Goal: Task Accomplishment & Management: Use online tool/utility

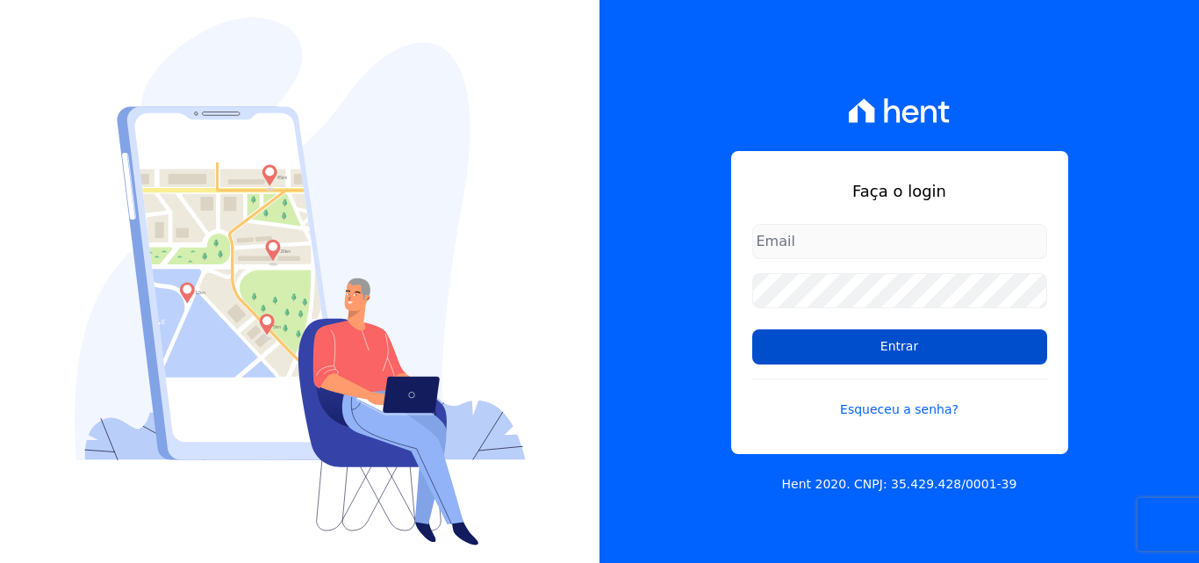
type input "[PERSON_NAME][EMAIL_ADDRESS][DOMAIN_NAME]"
click at [903, 346] on input "Entrar" at bounding box center [899, 346] width 295 height 35
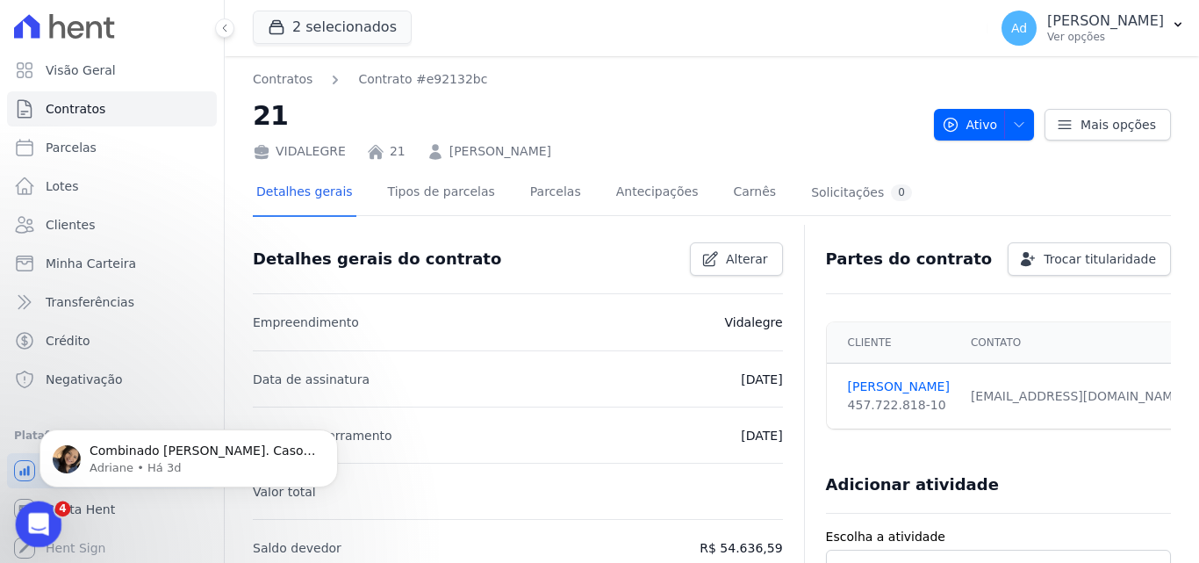
click at [47, 521] on icon "Abertura do Messenger da Intercom" at bounding box center [36, 521] width 29 height 29
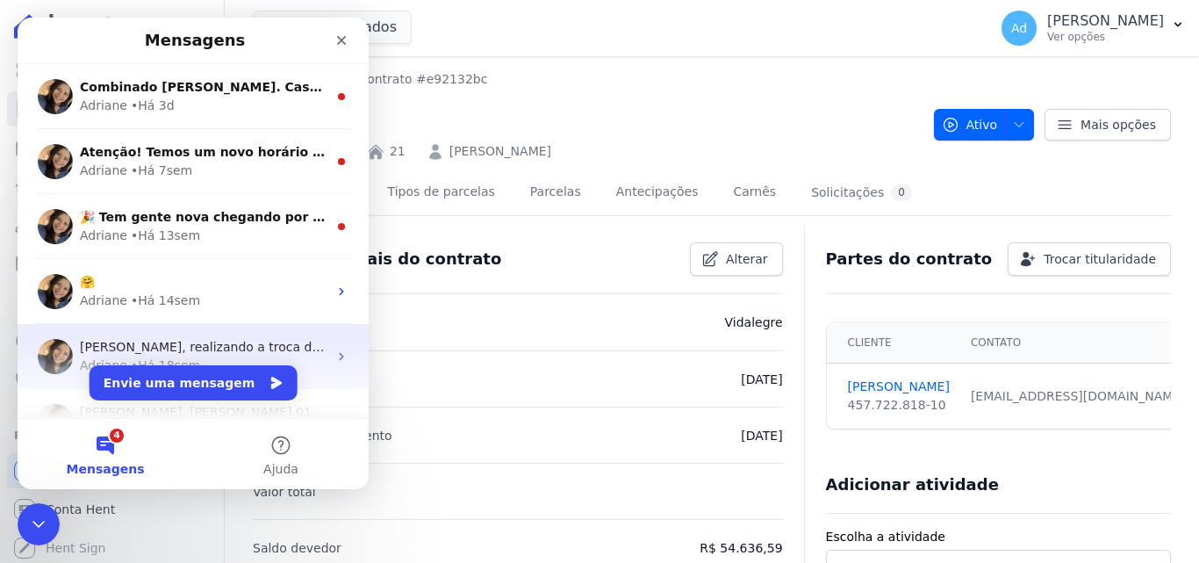
scroll to position [366, 0]
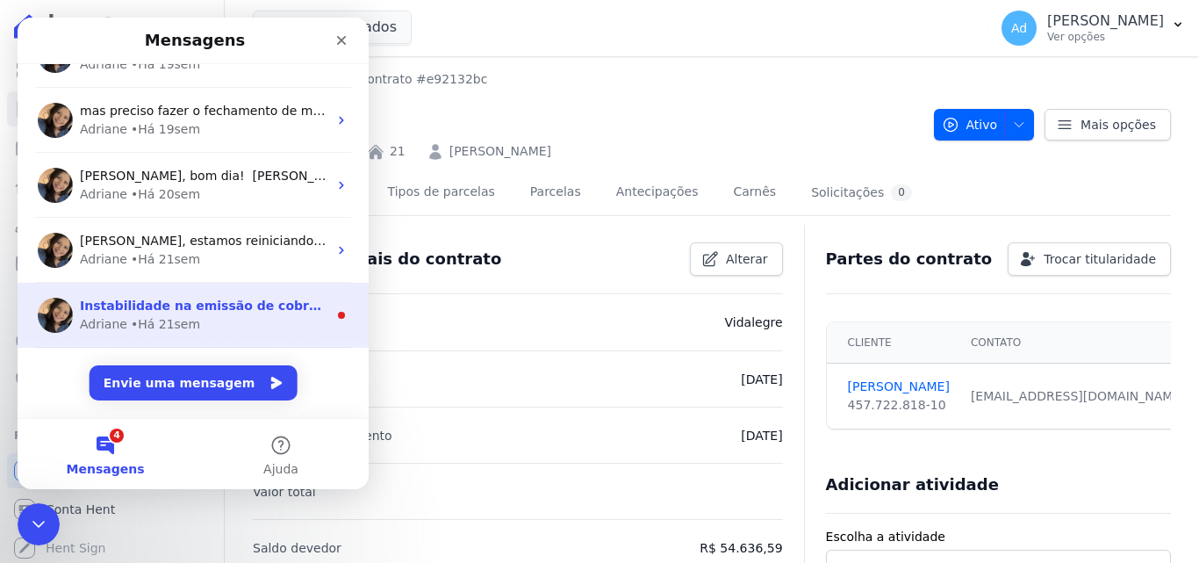
click at [148, 329] on div "• Há 21sem" at bounding box center [165, 324] width 69 height 18
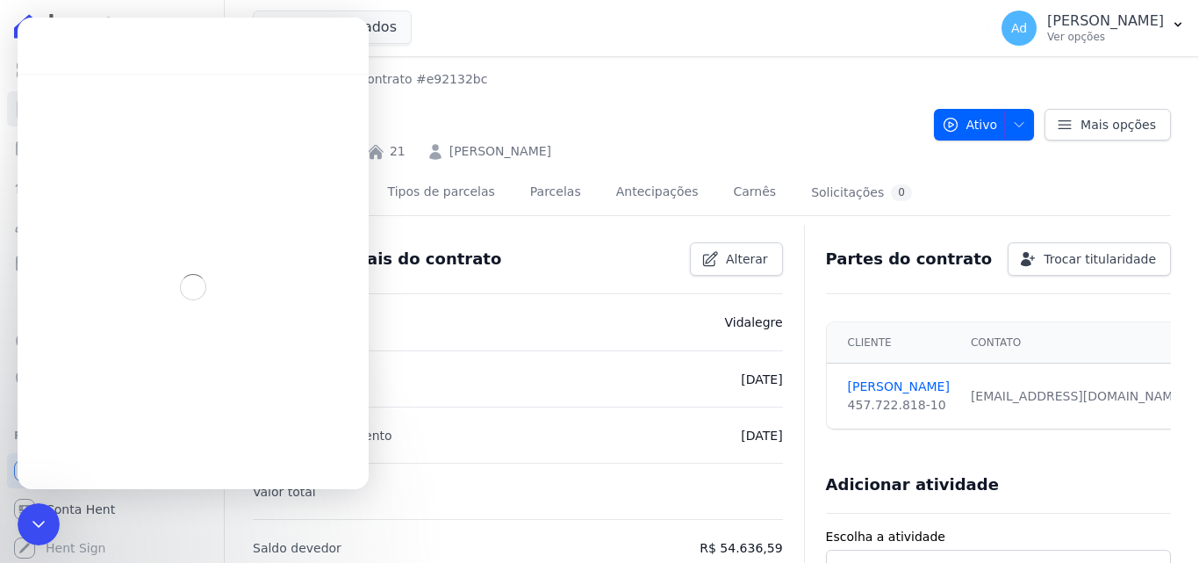
scroll to position [295, 0]
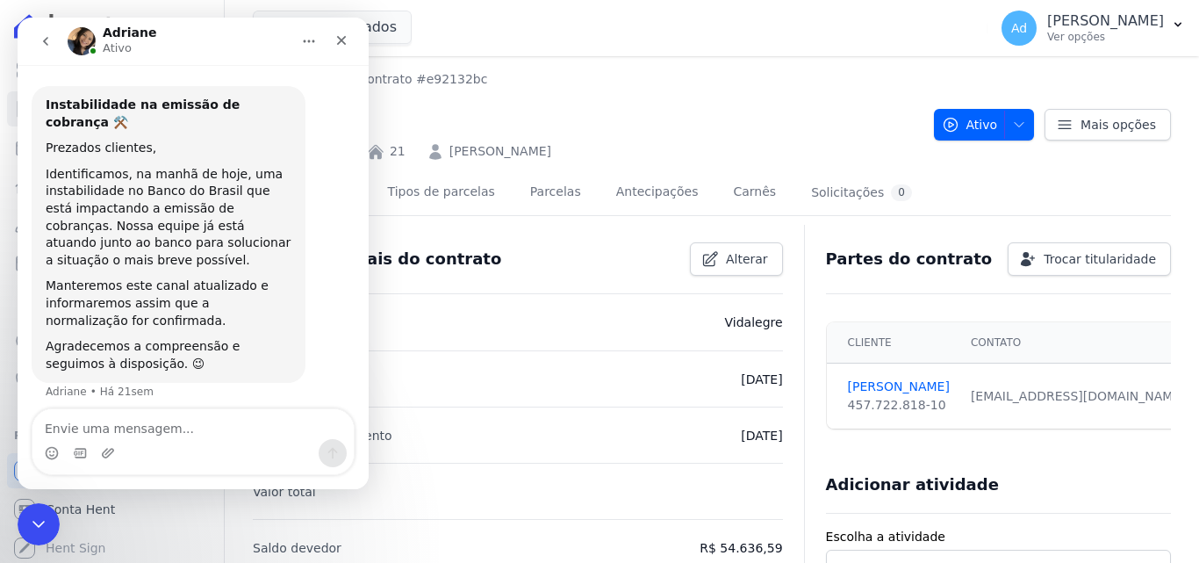
click at [46, 45] on icon "go back" at bounding box center [46, 41] width 14 height 14
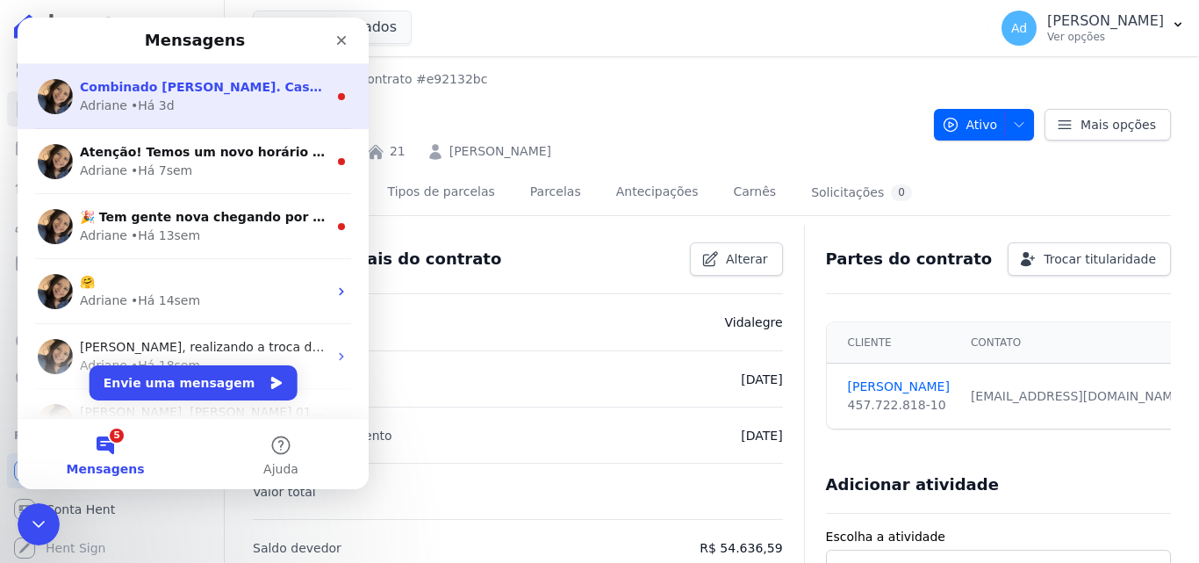
click at [215, 104] on div "Adriane • Há 3d" at bounding box center [204, 106] width 248 height 18
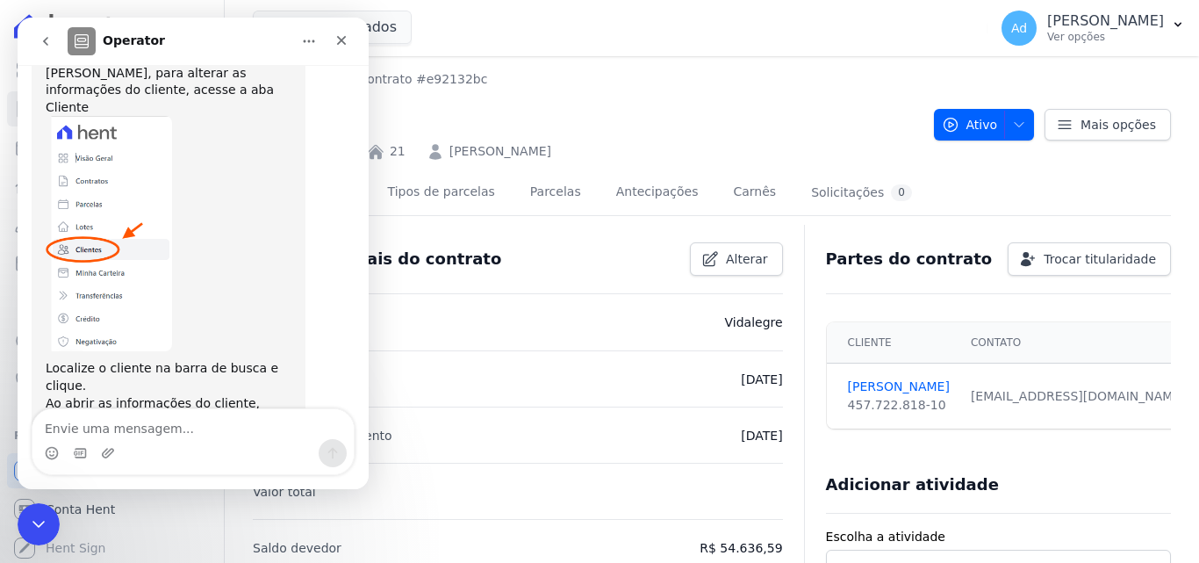
scroll to position [376, 0]
drag, startPoint x: 365, startPoint y: 378, endPoint x: 396, endPoint y: 288, distance: 95.5
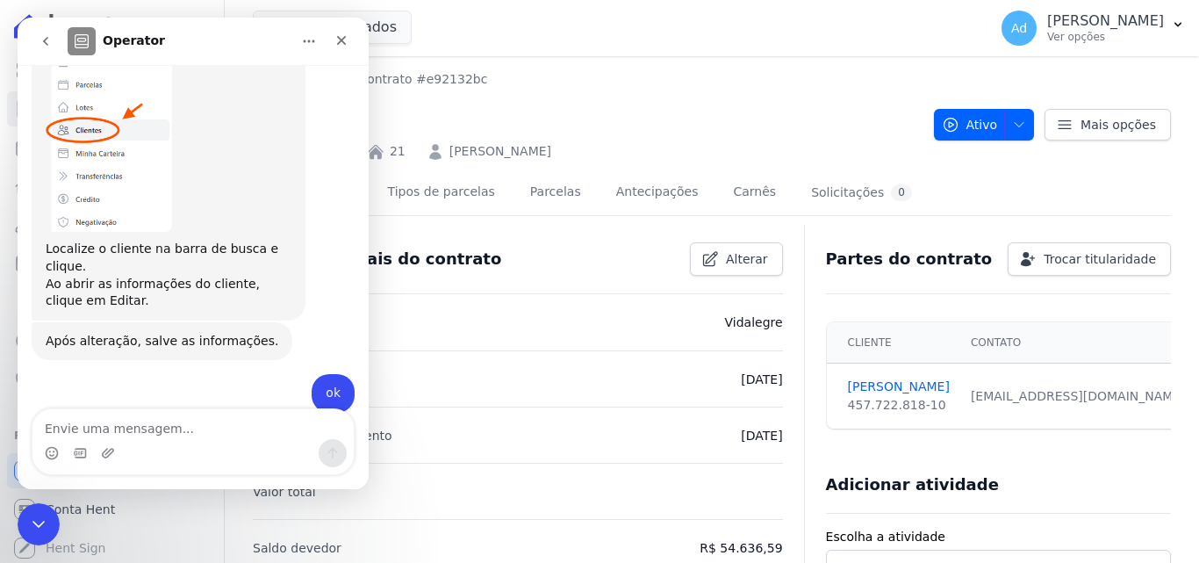
scroll to position [495, 0]
click at [336, 43] on icon "Fechar" at bounding box center [341, 40] width 14 height 14
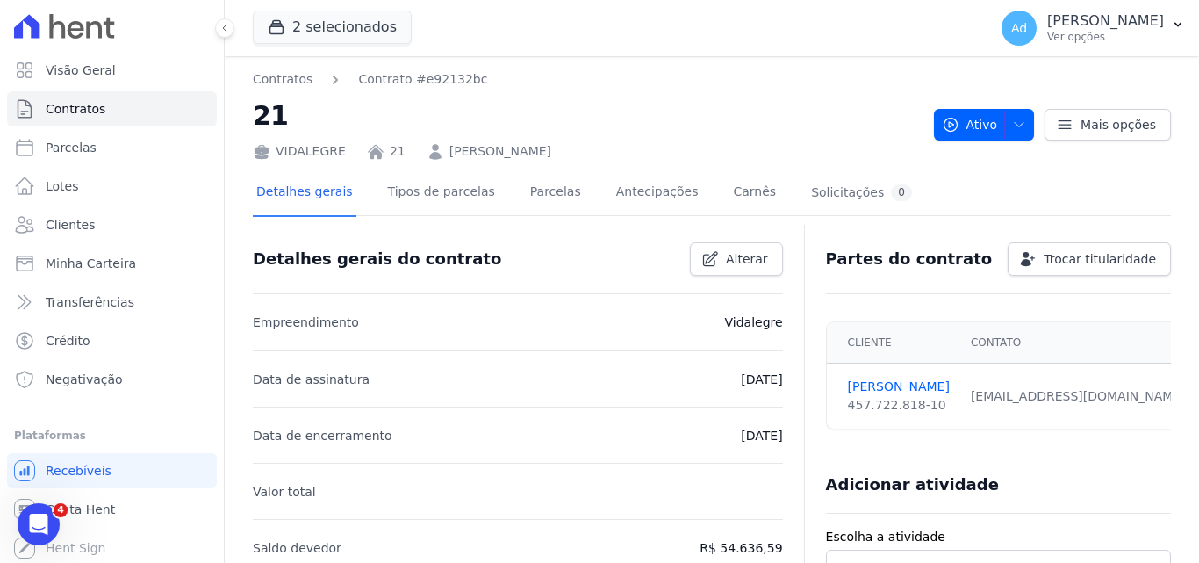
scroll to position [718, 0]
click at [76, 233] on span "Clientes" at bounding box center [70, 225] width 49 height 18
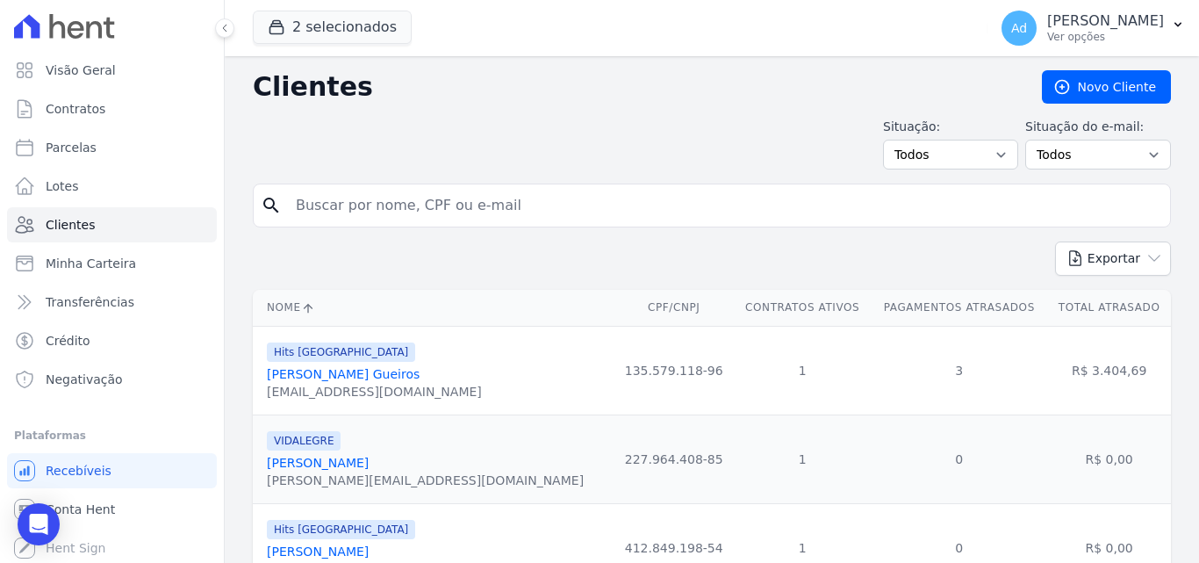
click at [360, 212] on input "search" at bounding box center [724, 205] width 878 height 35
paste input "VIVIANE GOMES DE SÁ"
click at [269, 209] on icon "search" at bounding box center [271, 205] width 21 height 21
click at [271, 203] on icon "search" at bounding box center [271, 205] width 21 height 21
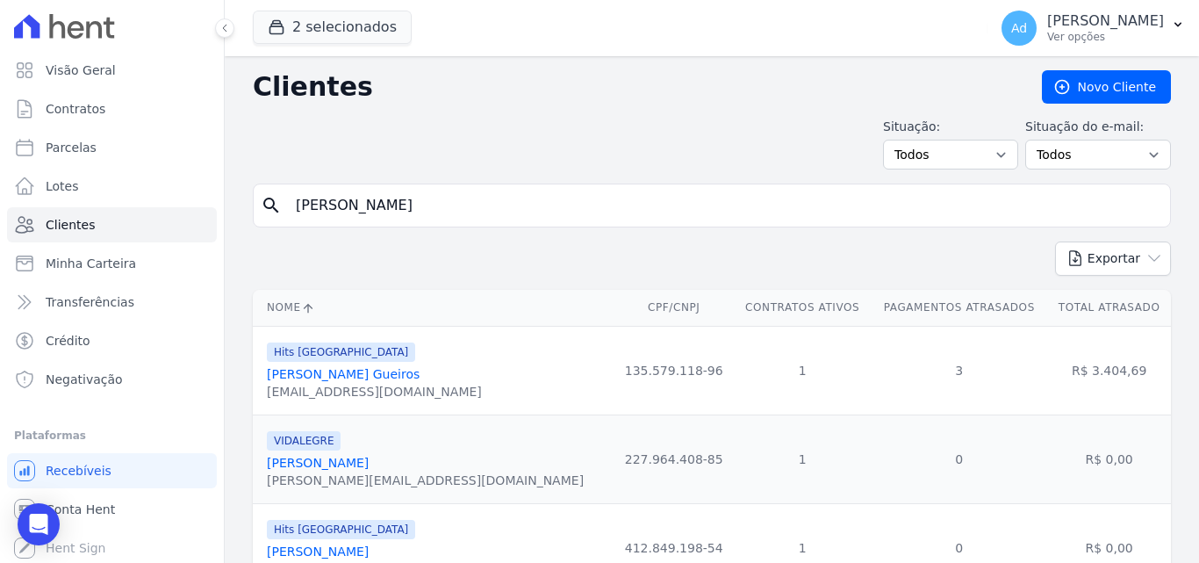
click at [460, 205] on input "VIVIANE GOMES DE SÁ" at bounding box center [724, 205] width 878 height 35
type input "VIVIANE GOMES DE"
click at [264, 205] on icon "search" at bounding box center [271, 205] width 21 height 21
click at [269, 205] on icon "search" at bounding box center [271, 205] width 21 height 21
click at [270, 205] on icon "search" at bounding box center [271, 205] width 21 height 21
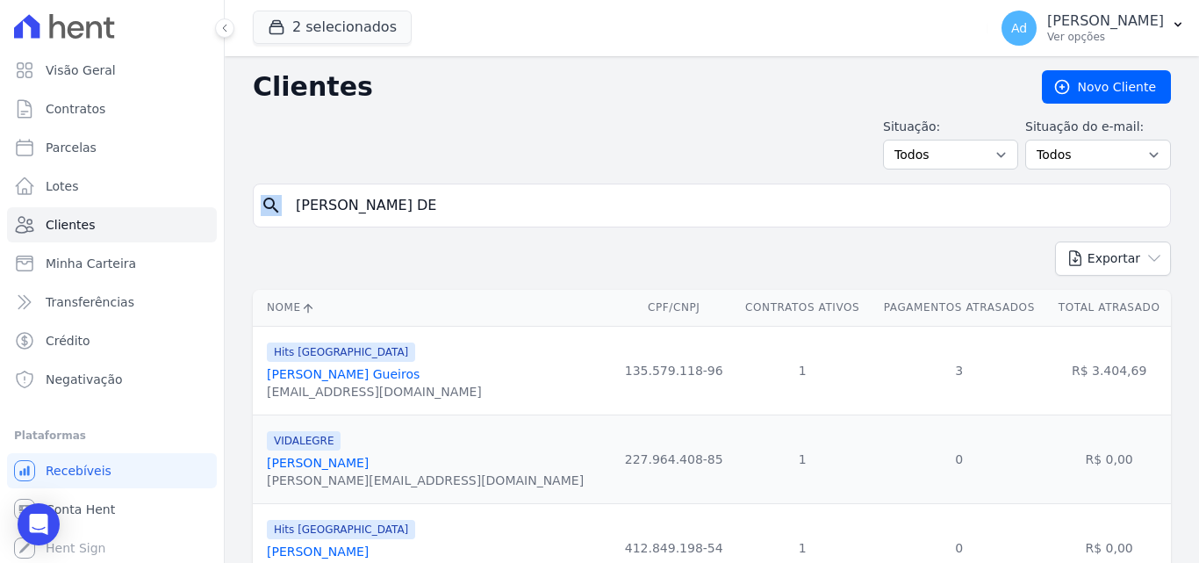
click at [273, 205] on icon "search" at bounding box center [271, 205] width 21 height 21
drag, startPoint x: 427, startPoint y: 207, endPoint x: 220, endPoint y: 205, distance: 207.2
click at [520, 219] on input "search" at bounding box center [724, 205] width 878 height 35
type input "VIVINE"
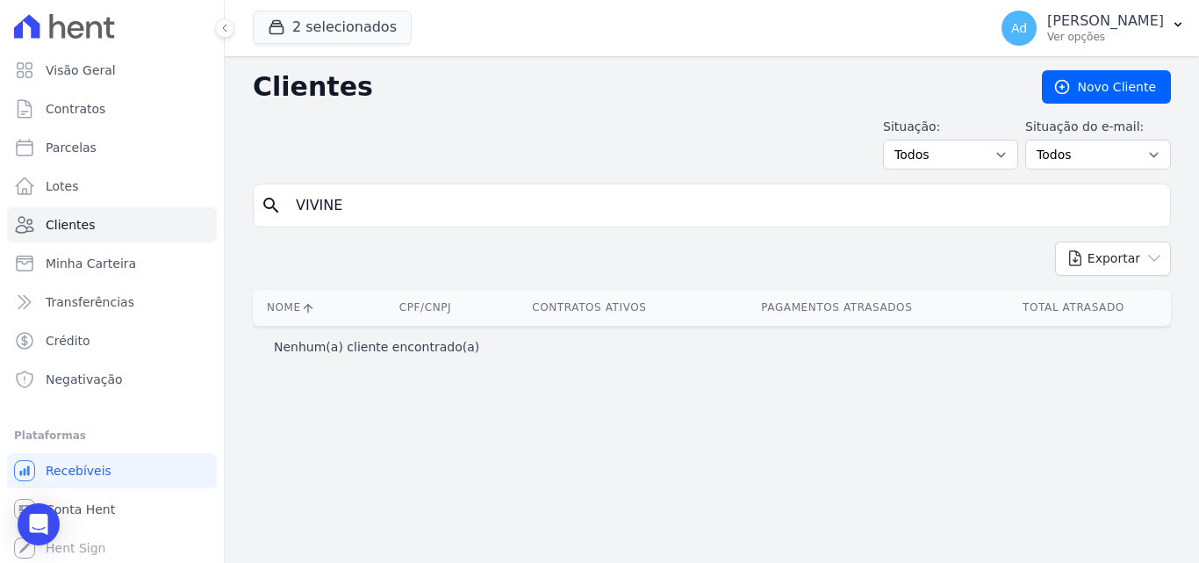
drag, startPoint x: 349, startPoint y: 218, endPoint x: 233, endPoint y: 206, distance: 117.3
click at [233, 206] on div "Clientes Novo Cliente Situação: Todos Adimplentes Inadimplentes Situação do e-m…" at bounding box center [712, 309] width 974 height 506
paste input "B02 05 - VIVIANE GOMES"
drag, startPoint x: 344, startPoint y: 207, endPoint x: 290, endPoint y: 201, distance: 54.8
click at [290, 201] on input "B02 05 - VIVIANE GOMES" at bounding box center [724, 205] width 878 height 35
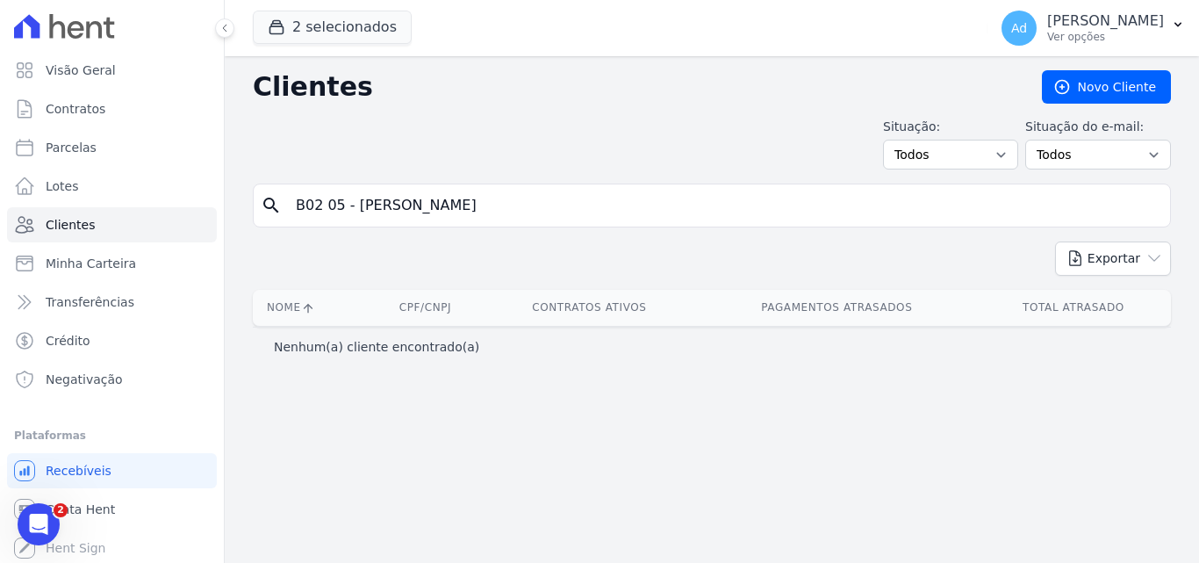
drag, startPoint x: 346, startPoint y: 205, endPoint x: 248, endPoint y: 205, distance: 97.4
click at [251, 205] on div "Clientes Novo Cliente Situação: Todos Adimplentes Inadimplentes Situação do e-m…" at bounding box center [712, 309] width 974 height 506
click at [481, 207] on input "VIVIANE GOMES" at bounding box center [724, 205] width 878 height 35
type input "VIVIANE GOMES"
click at [265, 197] on icon "search" at bounding box center [271, 205] width 21 height 21
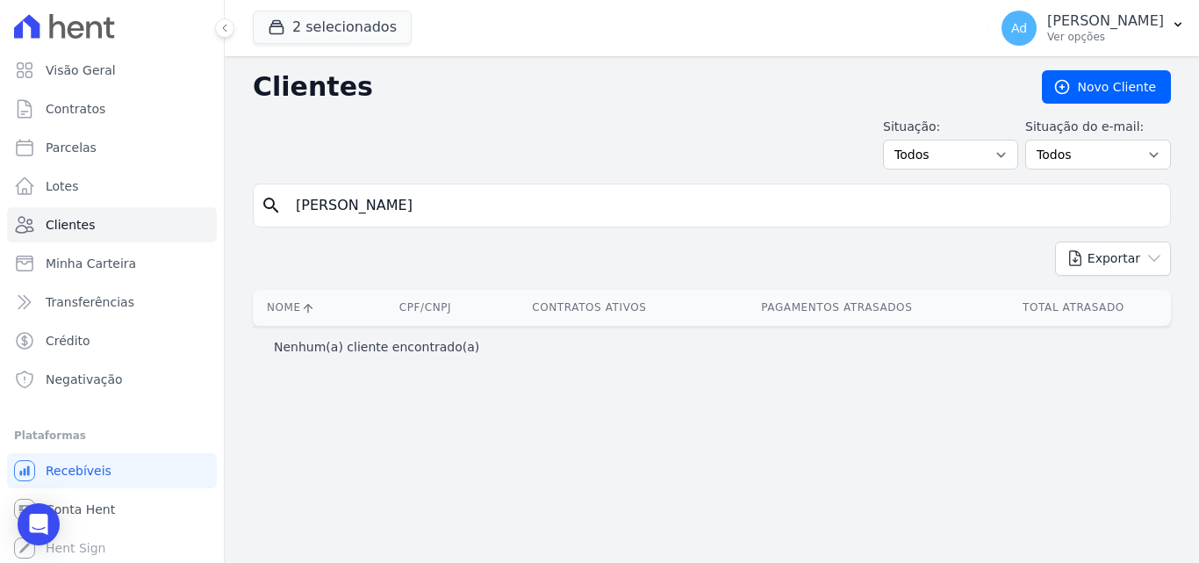
click at [270, 200] on icon "search" at bounding box center [271, 205] width 21 height 21
click at [372, 29] on button "2 selecionados" at bounding box center [332, 27] width 159 height 33
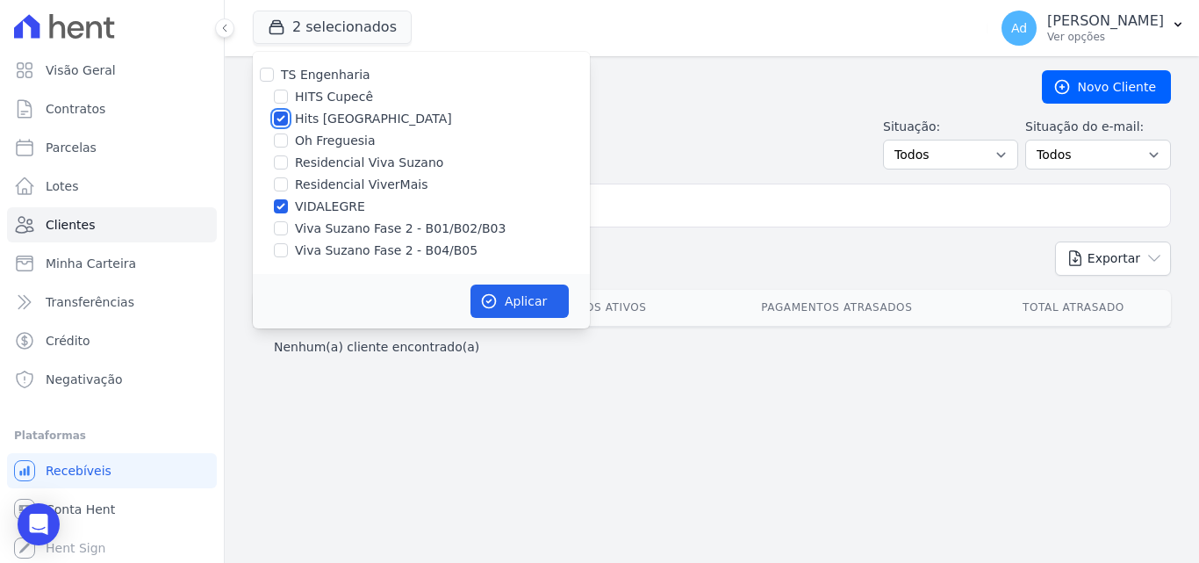
click at [287, 114] on input "Hits Vila Santa Catarina" at bounding box center [281, 118] width 14 height 14
checkbox input "false"
click at [288, 205] on div "VIDALEGRE" at bounding box center [421, 206] width 337 height 18
click at [278, 205] on input "VIDALEGRE" at bounding box center [281, 206] width 14 height 14
checkbox input "false"
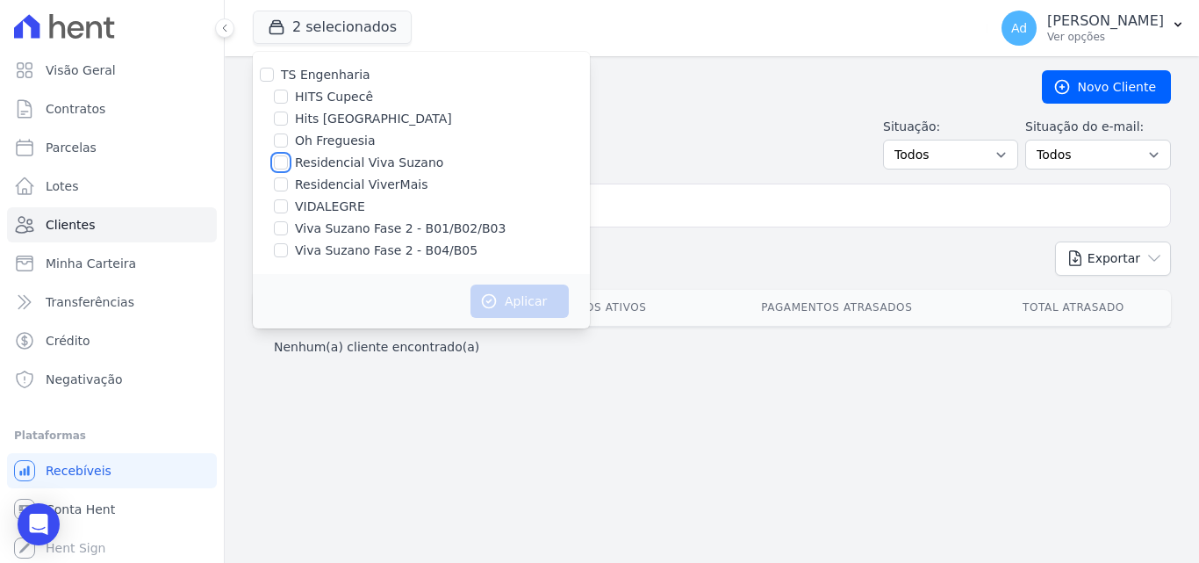
click at [285, 162] on input "Residencial Viva Suzano" at bounding box center [281, 162] width 14 height 14
checkbox input "true"
click at [504, 305] on button "Aplicar" at bounding box center [519, 300] width 98 height 33
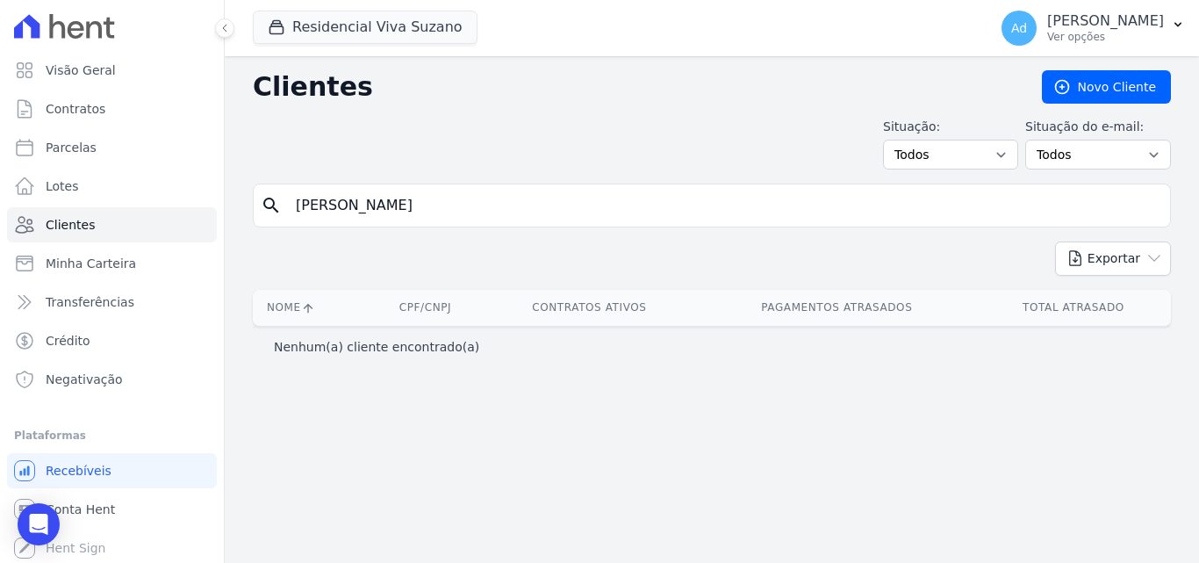
click at [432, 203] on input "VIVIANE GOMES" at bounding box center [724, 205] width 878 height 35
drag, startPoint x: 420, startPoint y: 212, endPoint x: 285, endPoint y: 205, distance: 134.4
click at [285, 205] on input "VIVIANE GOMES" at bounding box center [724, 205] width 878 height 35
